Goal: Task Accomplishment & Management: Use online tool/utility

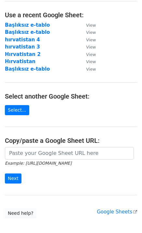
scroll to position [65, 0]
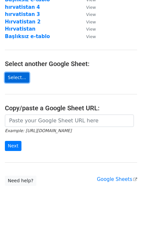
click at [20, 77] on link "Select..." at bounding box center [17, 78] width 24 height 10
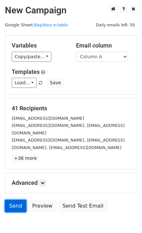
click at [17, 201] on link "Send" at bounding box center [16, 206] width 22 height 12
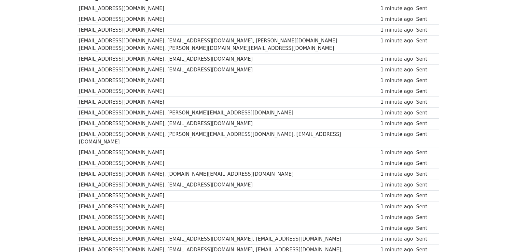
scroll to position [357, 0]
